Goal: Information Seeking & Learning: Learn about a topic

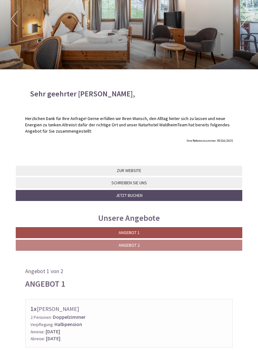
click at [37, 243] on link "Angebot 2" at bounding box center [129, 245] width 227 height 11
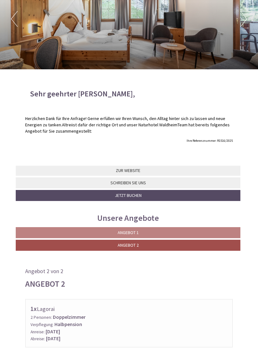
scroll to position [288, 0]
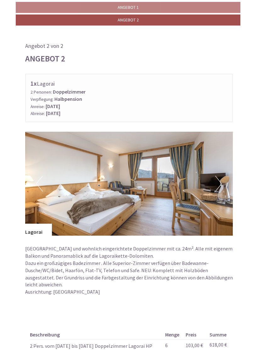
click at [221, 182] on button "Next" at bounding box center [218, 184] width 7 height 16
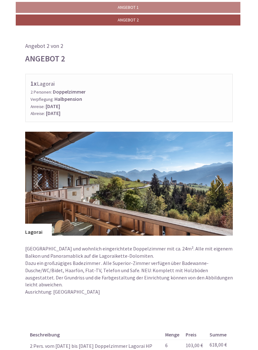
click at [220, 181] on button "Next" at bounding box center [218, 184] width 7 height 16
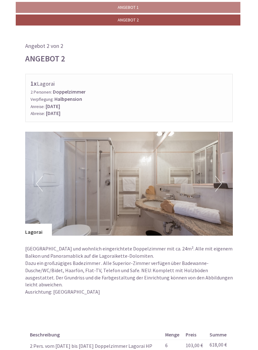
click at [25, 193] on img at bounding box center [129, 184] width 208 height 104
click at [30, 182] on img at bounding box center [129, 184] width 208 height 104
click at [33, 175] on img at bounding box center [129, 184] width 208 height 104
click at [40, 180] on button "Previous" at bounding box center [39, 184] width 7 height 16
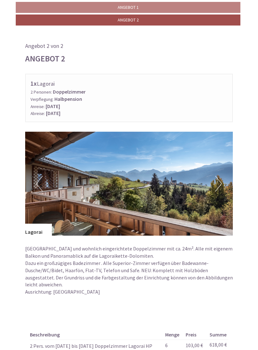
click at [220, 178] on button "Next" at bounding box center [218, 184] width 7 height 16
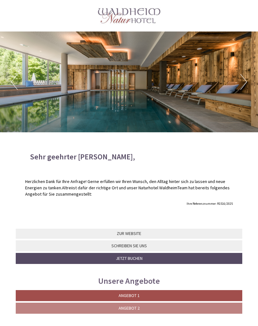
click at [139, 14] on div at bounding box center [129, 15] width 220 height 25
click at [136, 20] on div at bounding box center [129, 15] width 220 height 25
click at [136, 17] on div at bounding box center [129, 15] width 220 height 25
click at [124, 14] on div at bounding box center [129, 15] width 220 height 25
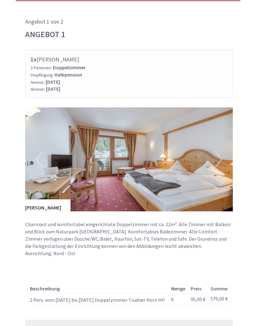
scroll to position [330, 0]
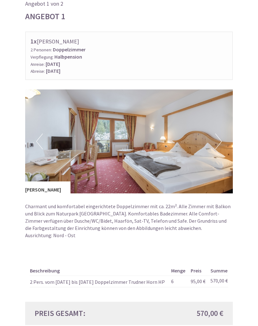
click at [219, 140] on button "Next" at bounding box center [218, 142] width 7 height 16
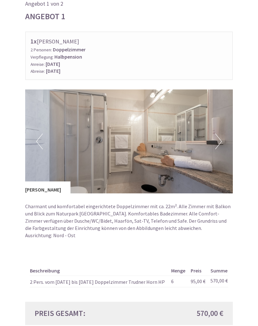
click at [220, 146] on button "Next" at bounding box center [218, 142] width 7 height 16
